Goal: Information Seeking & Learning: Learn about a topic

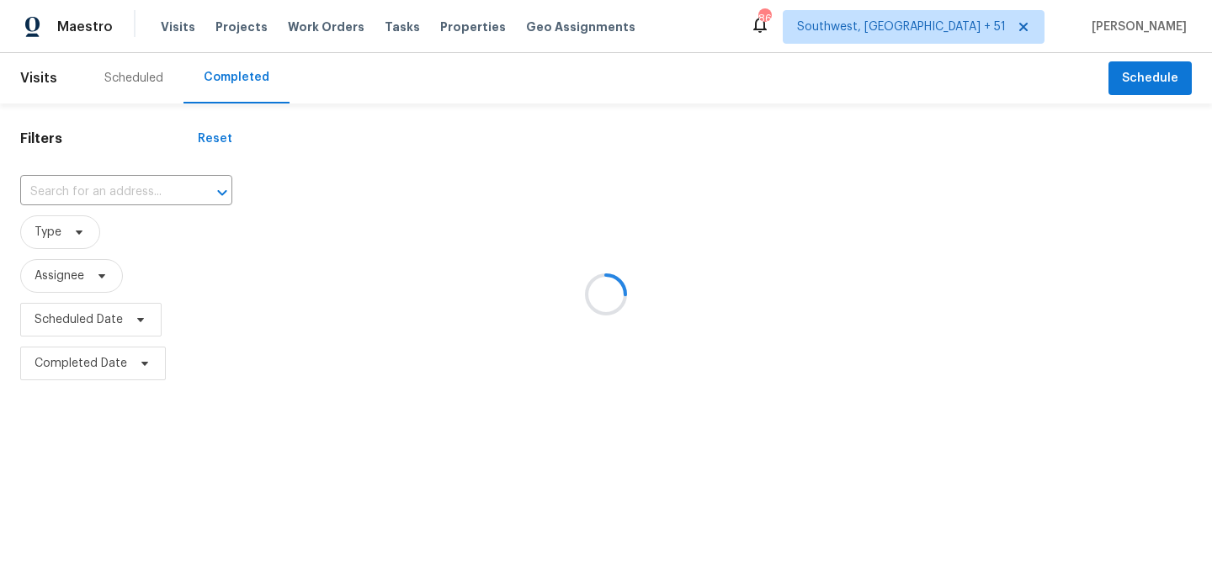
click at [123, 199] on div at bounding box center [606, 294] width 1212 height 588
click at [123, 195] on div at bounding box center [606, 294] width 1212 height 588
click at [116, 188] on div at bounding box center [606, 294] width 1212 height 588
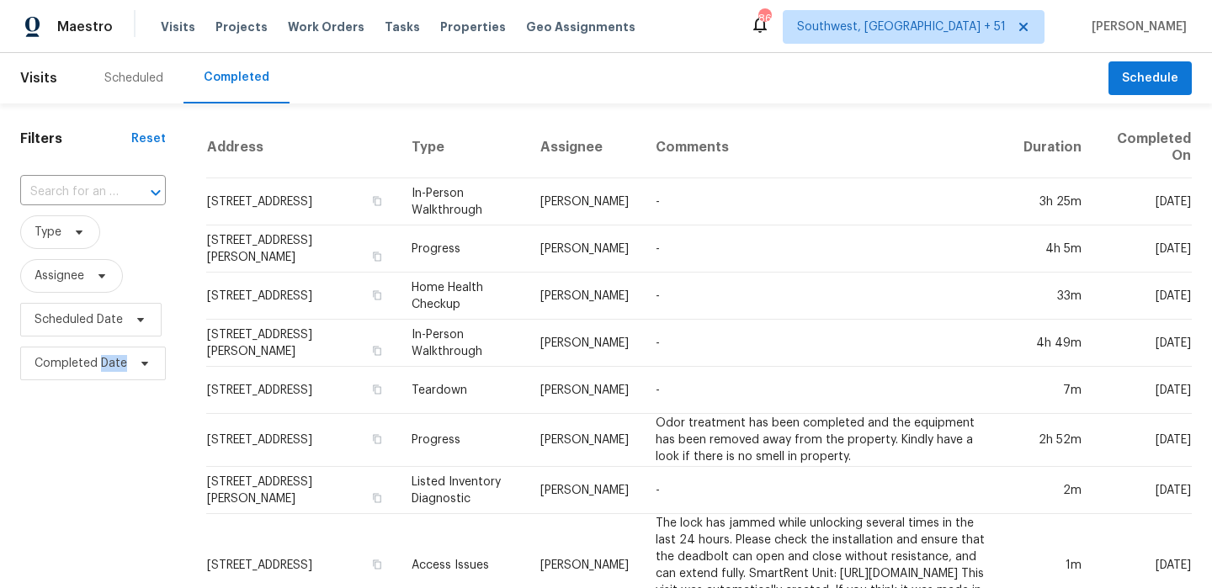
click at [116, 188] on div "​" at bounding box center [93, 192] width 146 height 26
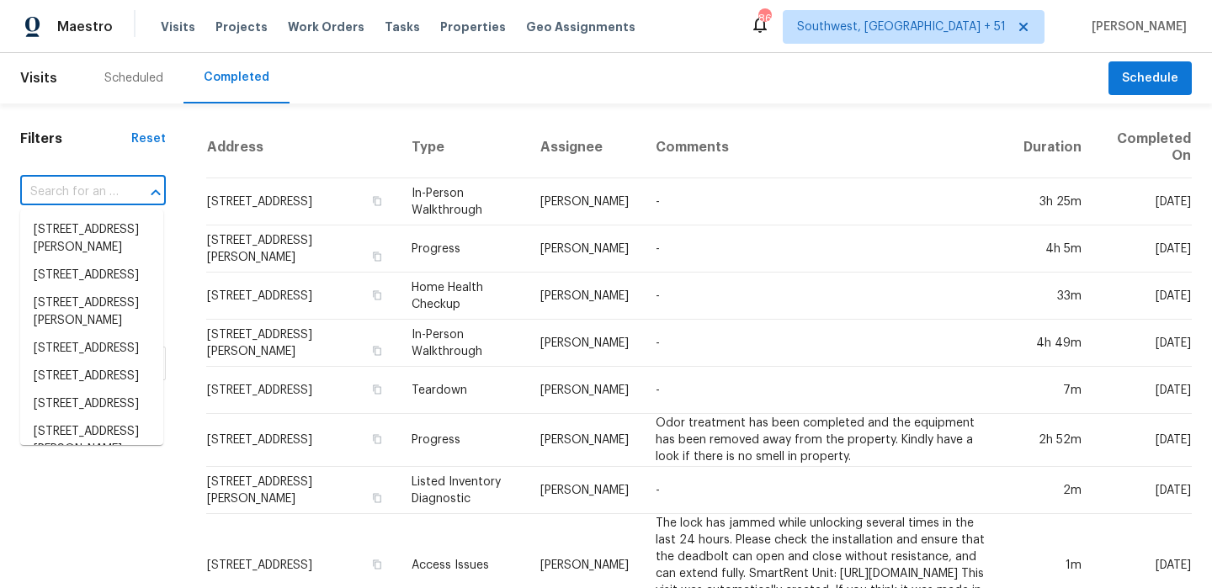
paste input "[STREET_ADDRESS][PERSON_NAME]"
type input "[STREET_ADDRESS][PERSON_NAME]"
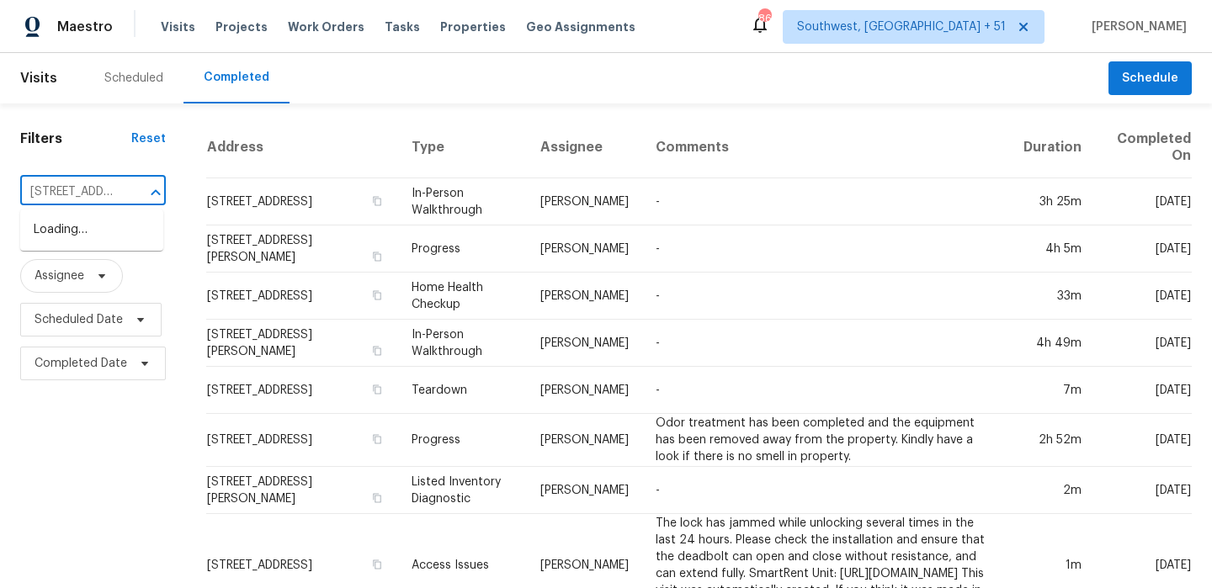
scroll to position [0, 108]
click at [120, 235] on li "[STREET_ADDRESS][PERSON_NAME]" at bounding box center [91, 238] width 143 height 45
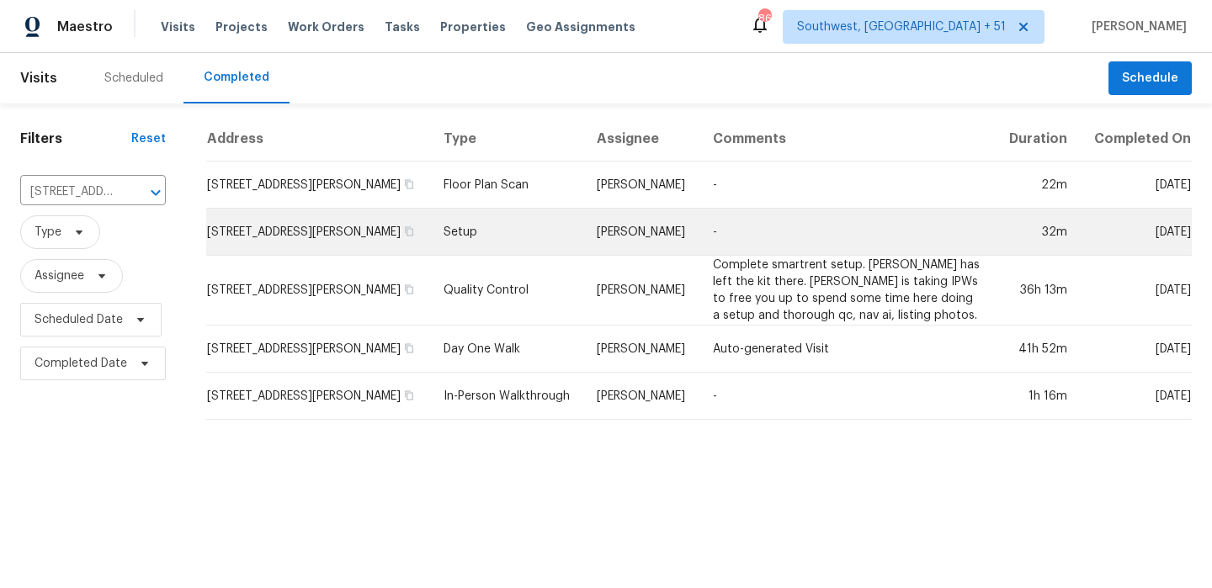
click at [542, 221] on td "Setup" at bounding box center [507, 232] width 154 height 47
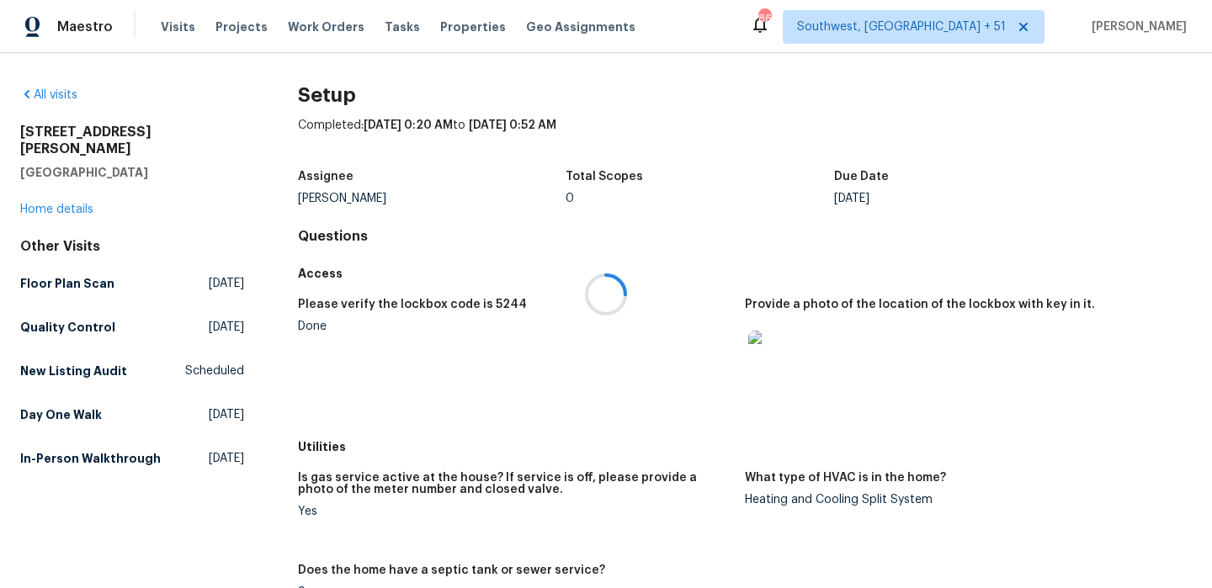
scroll to position [484, 0]
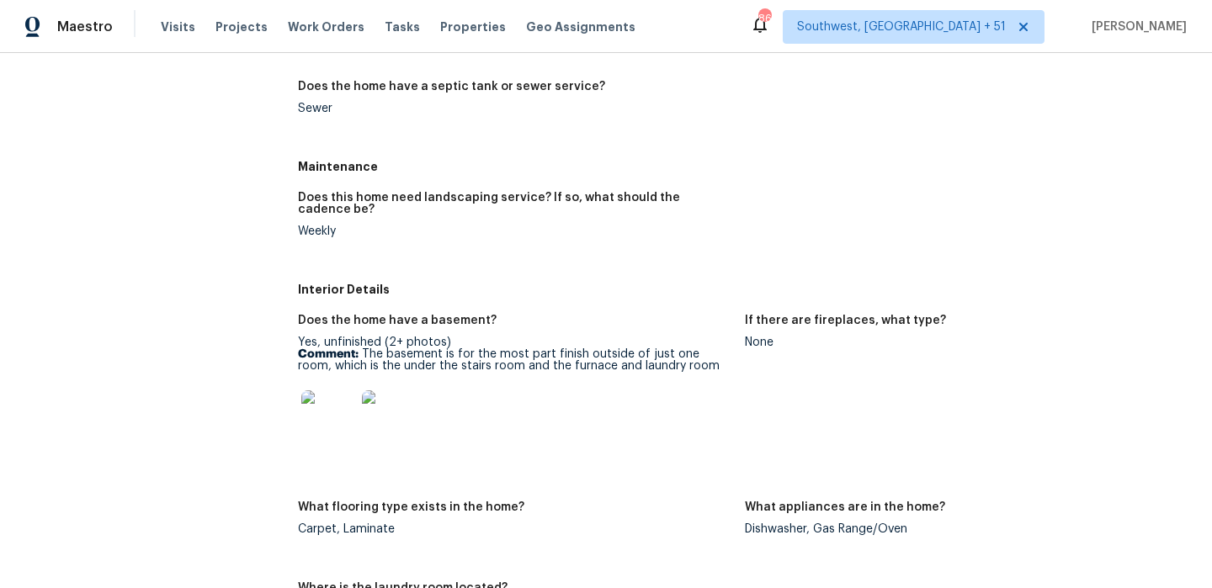
click at [411, 317] on h5 "Does the home have a basement?" at bounding box center [397, 321] width 199 height 12
click at [460, 344] on div "Yes, unfinished (2+ photos) Comment: The basement is for the most part finish o…" at bounding box center [515, 396] width 434 height 118
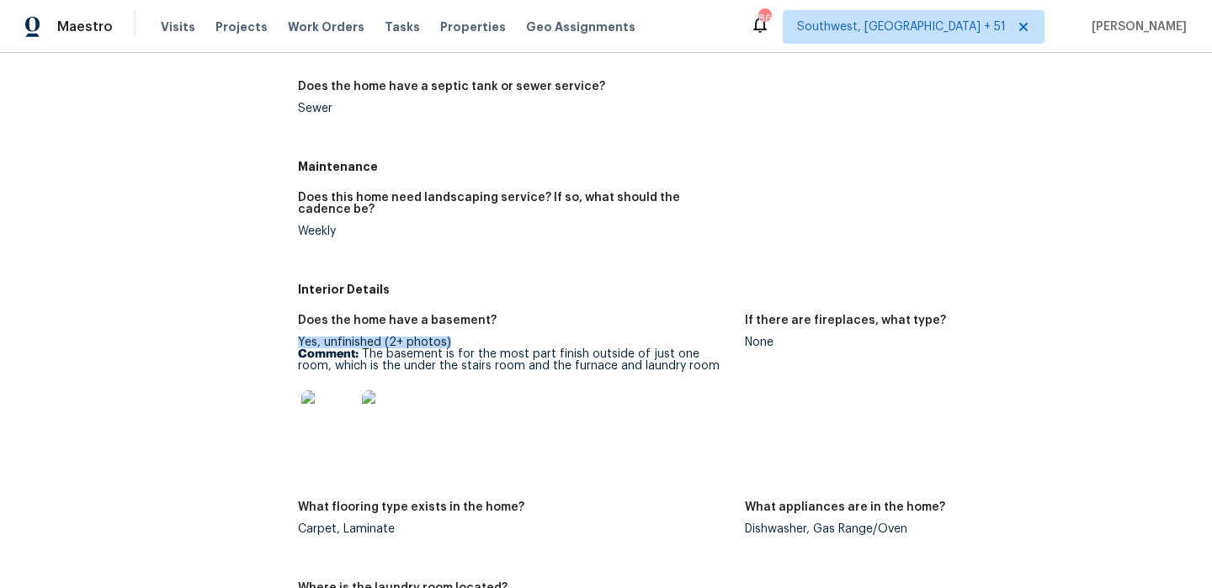
click at [460, 344] on div "Yes, unfinished (2+ photos) Comment: The basement is for the most part finish o…" at bounding box center [515, 396] width 434 height 118
click at [403, 393] on img at bounding box center [389, 418] width 54 height 54
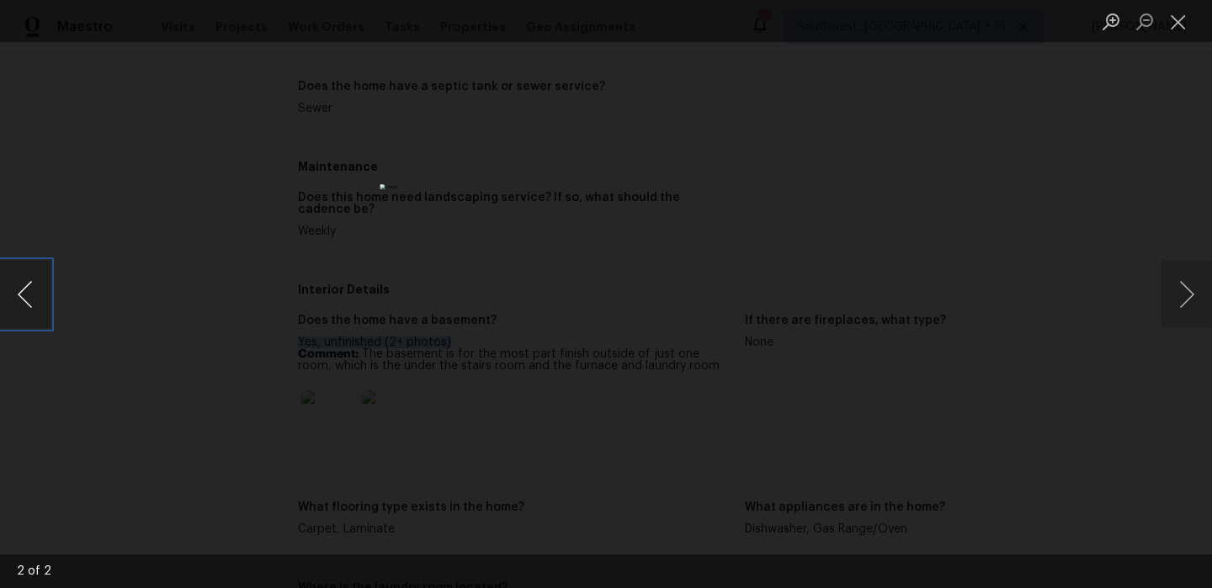
click at [20, 319] on button "Previous image" at bounding box center [25, 294] width 51 height 67
